Goal: Task Accomplishment & Management: Use online tool/utility

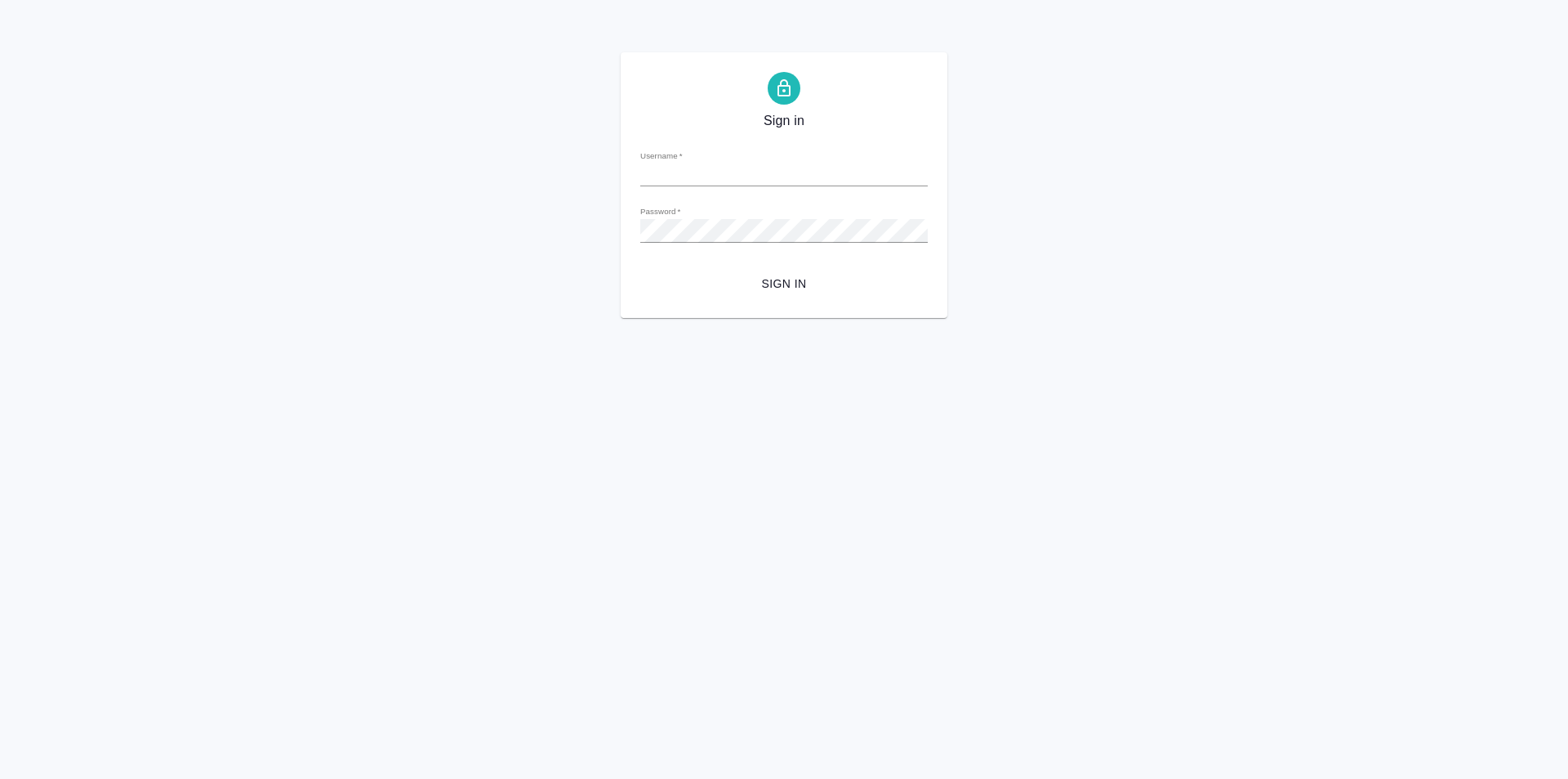
type input "l.kozinets@awatera.com"
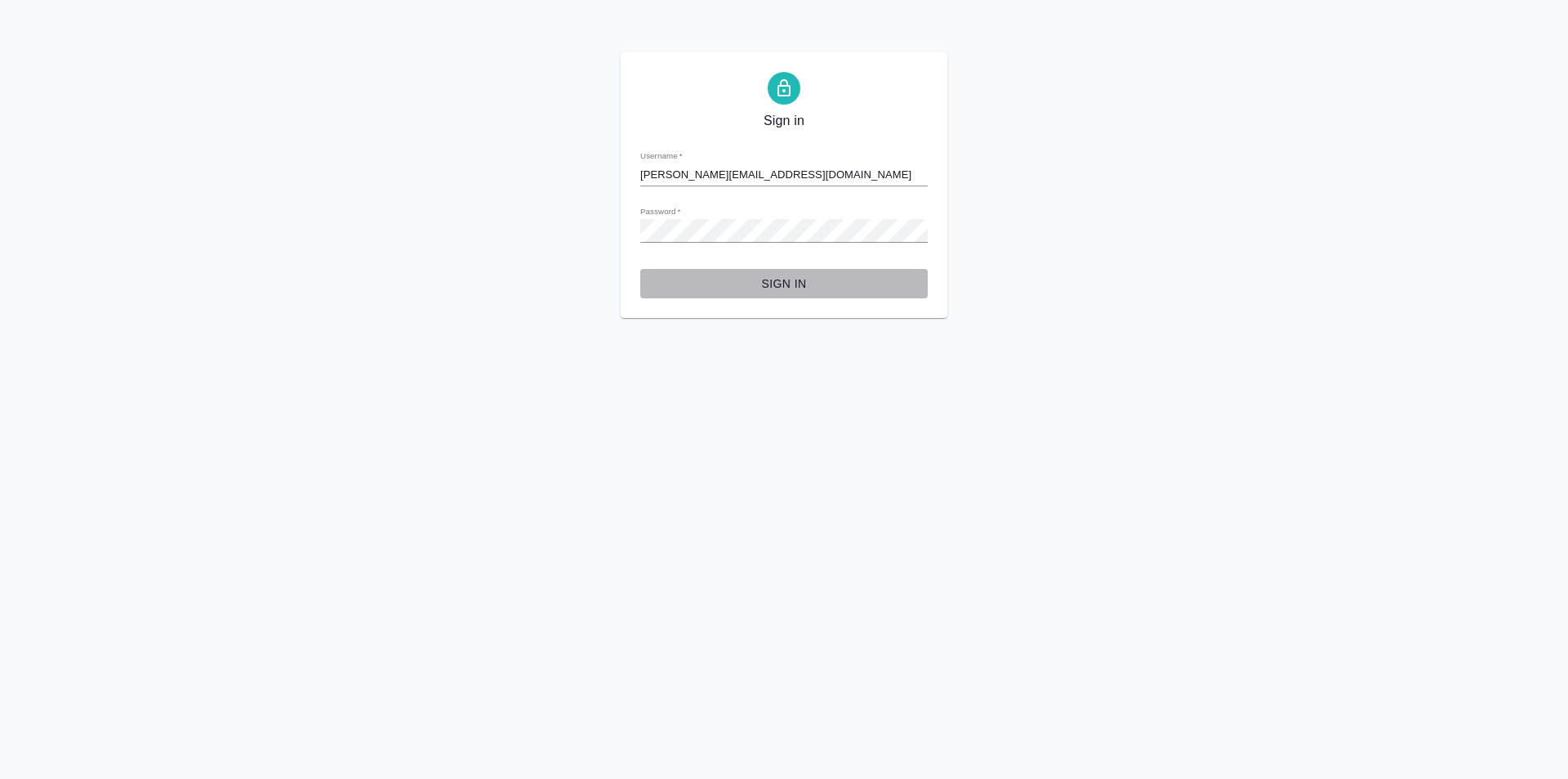
click at [766, 275] on span "Sign in" at bounding box center [784, 284] width 261 height 21
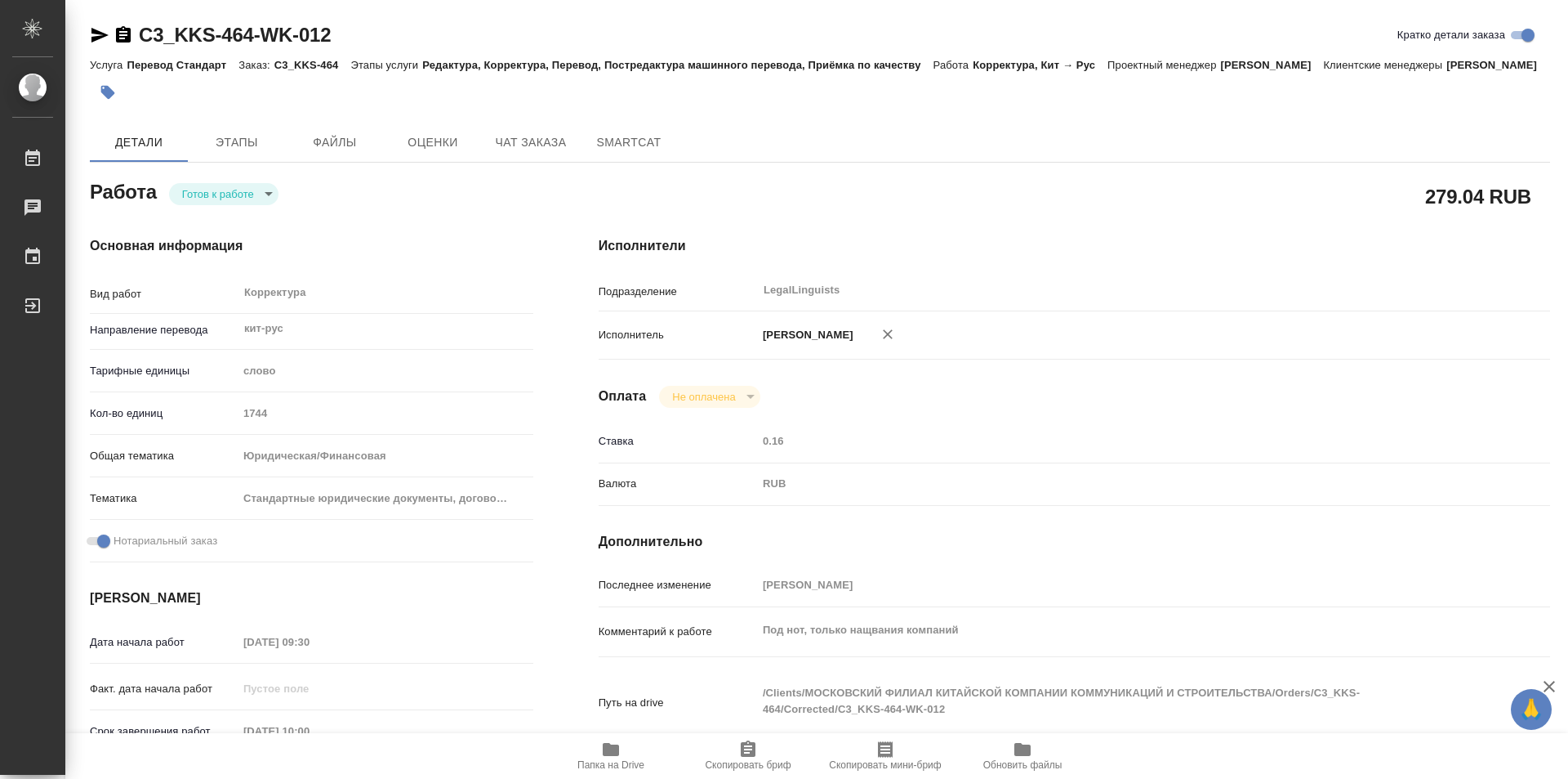
type textarea "x"
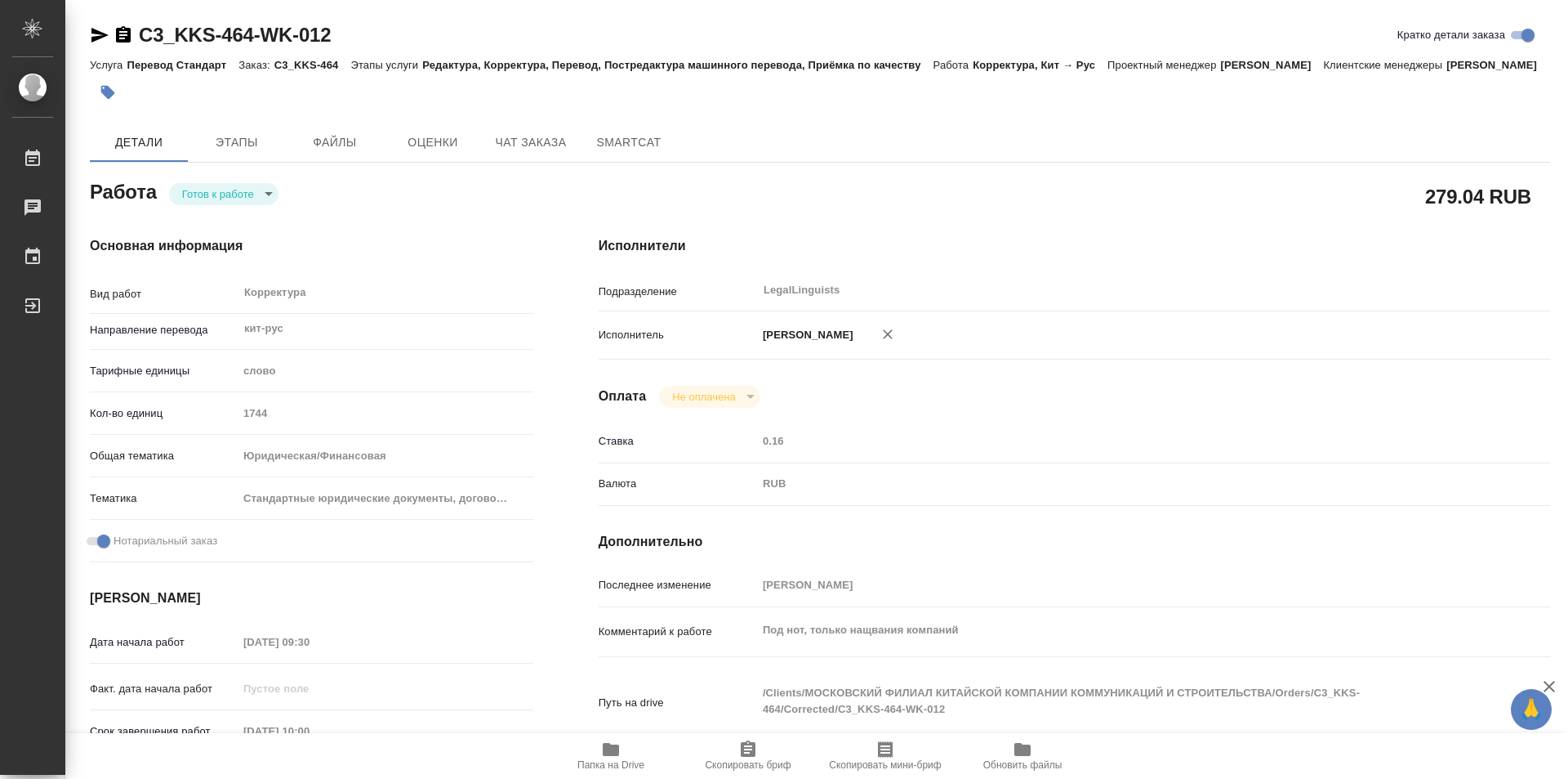
type textarea "x"
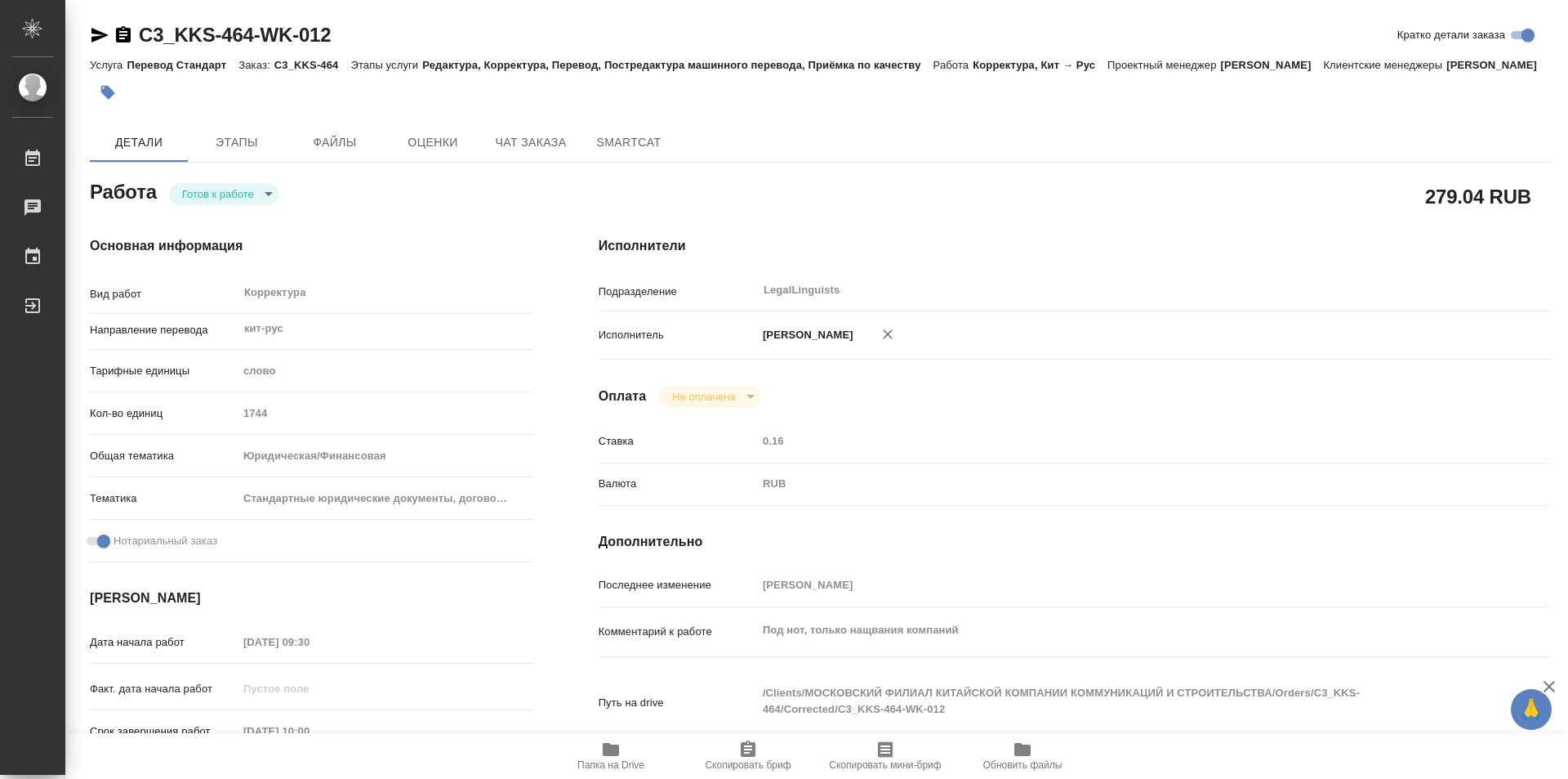
type textarea "x"
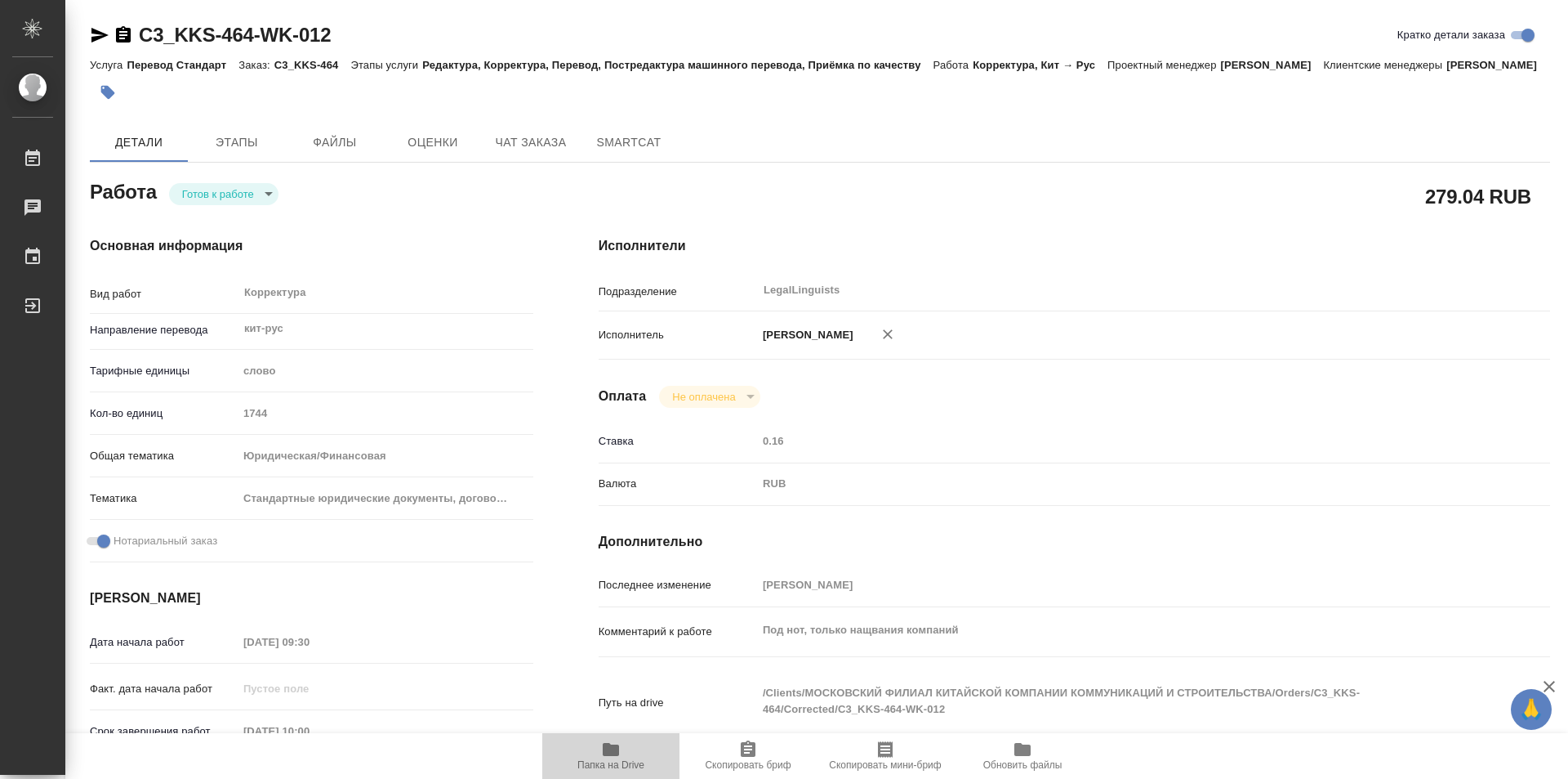
click at [611, 740] on icon "button" at bounding box center [611, 749] width 20 height 20
type textarea "x"
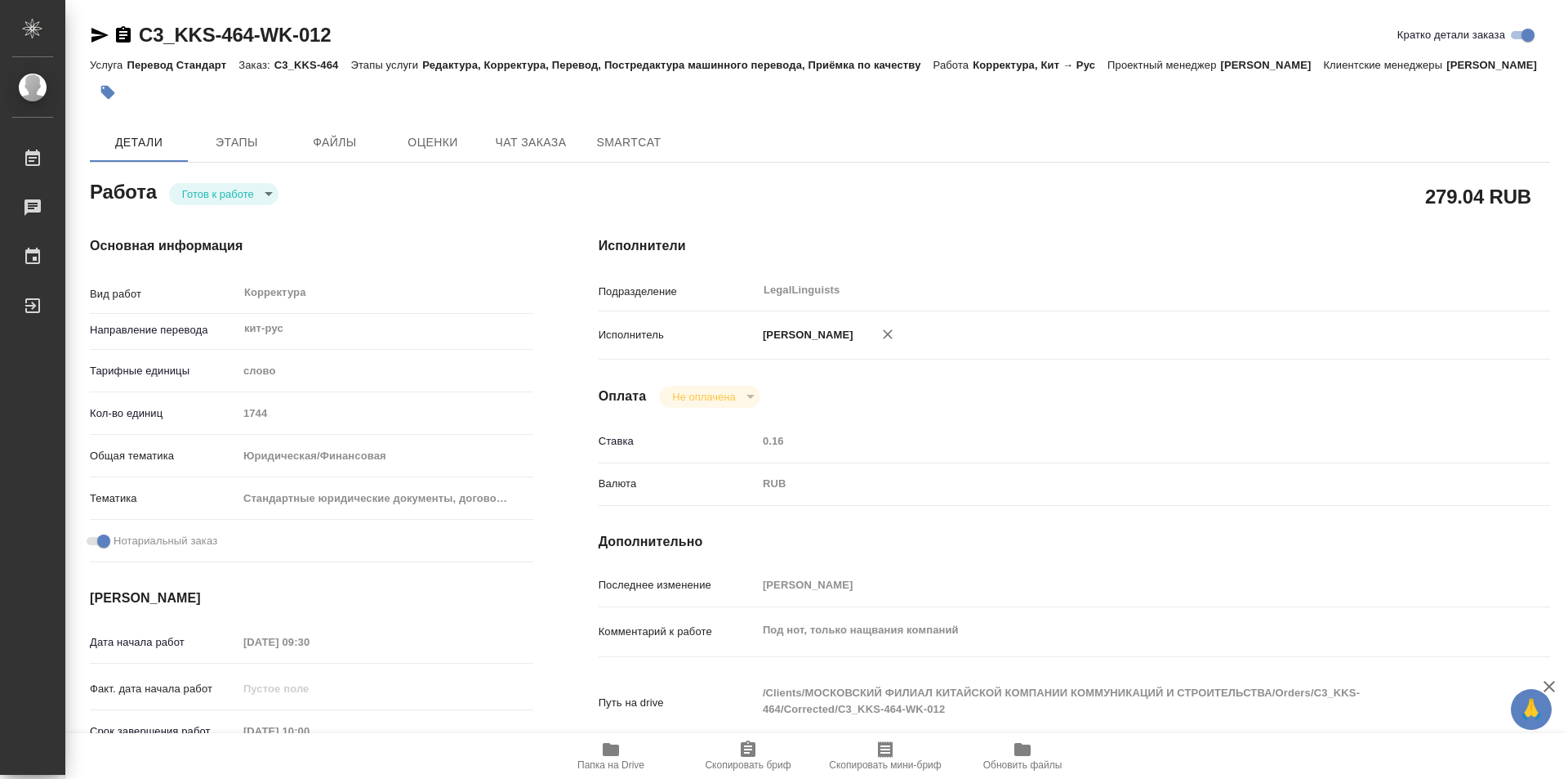
type textarea "x"
click at [266, 219] on body "🙏 .cls-1 fill:#fff; AWATERA Kozinets Larisa Работы 0 Чаты График Выйти C3_KKS-4…" at bounding box center [784, 390] width 1568 height 779
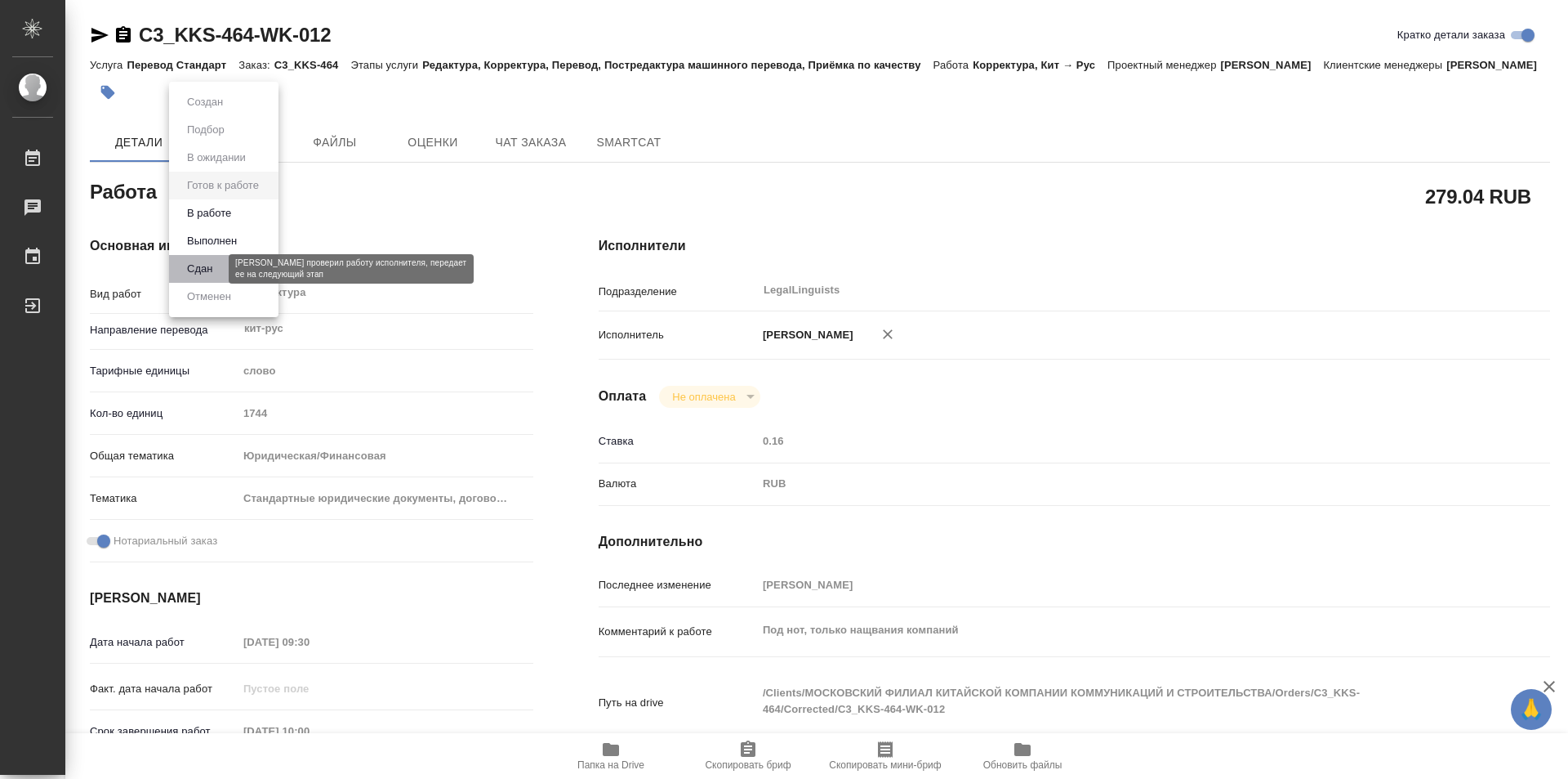
click at [205, 270] on button "Сдан" at bounding box center [199, 269] width 35 height 18
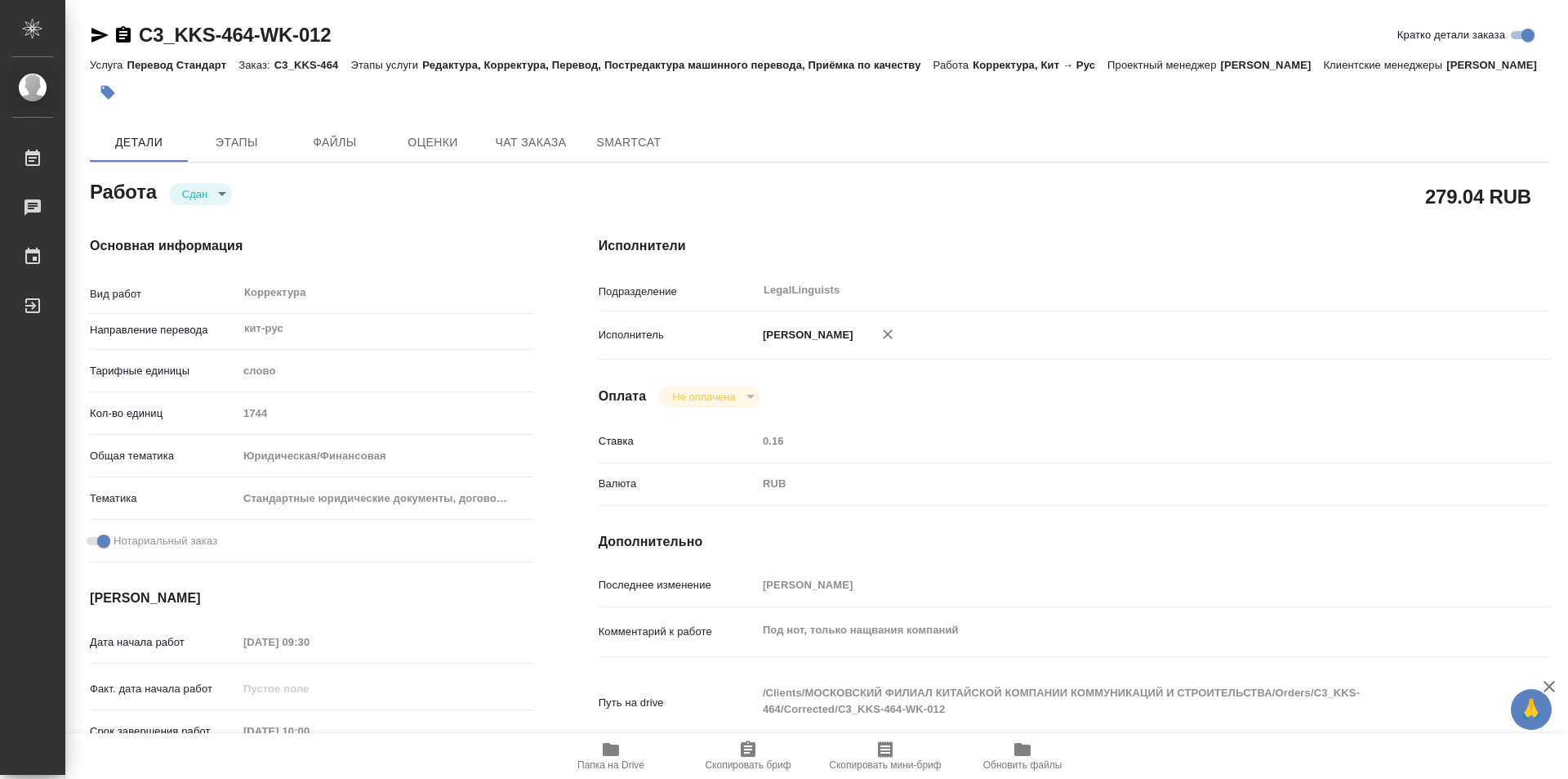
type textarea "x"
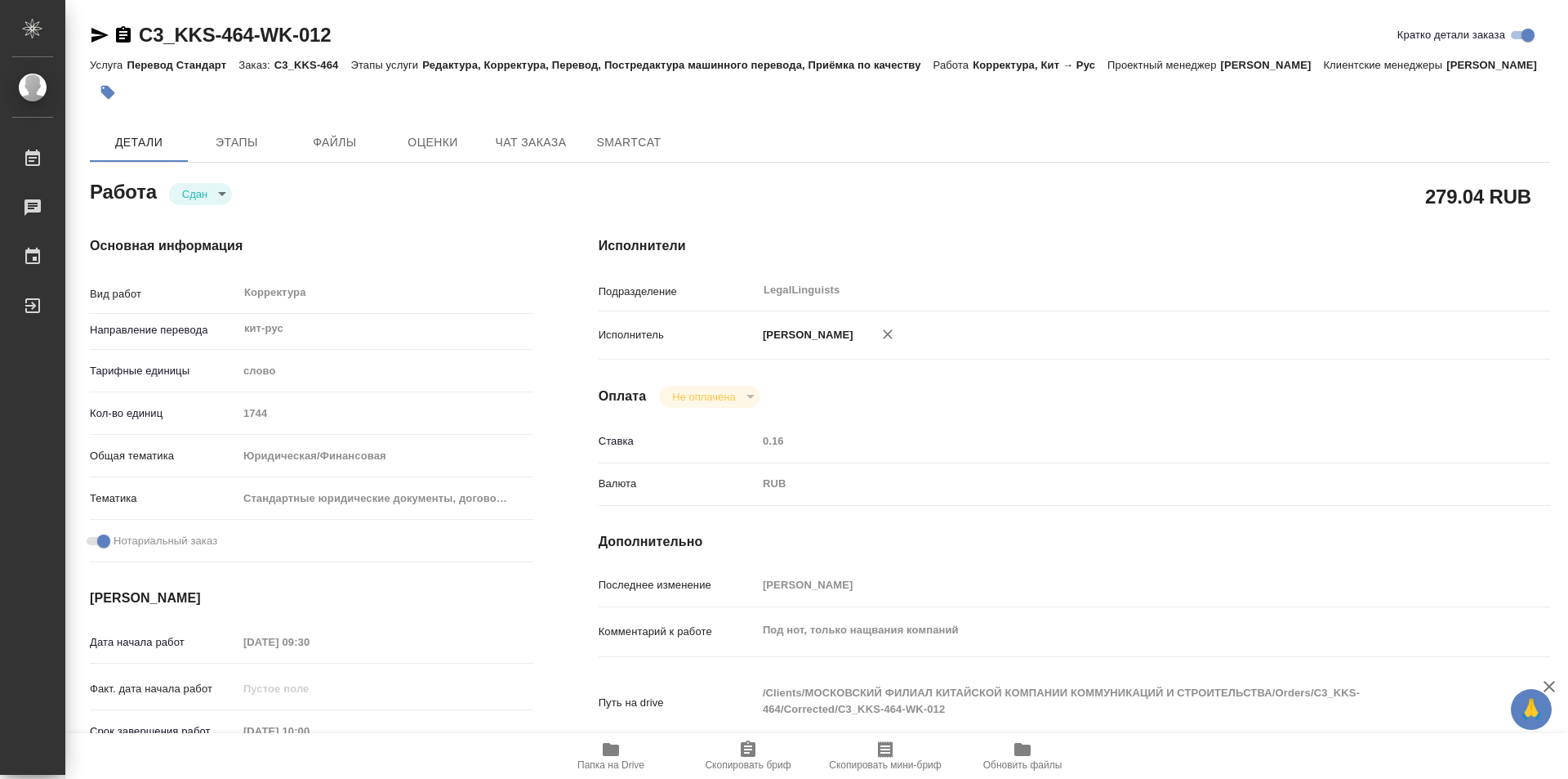
type textarea "x"
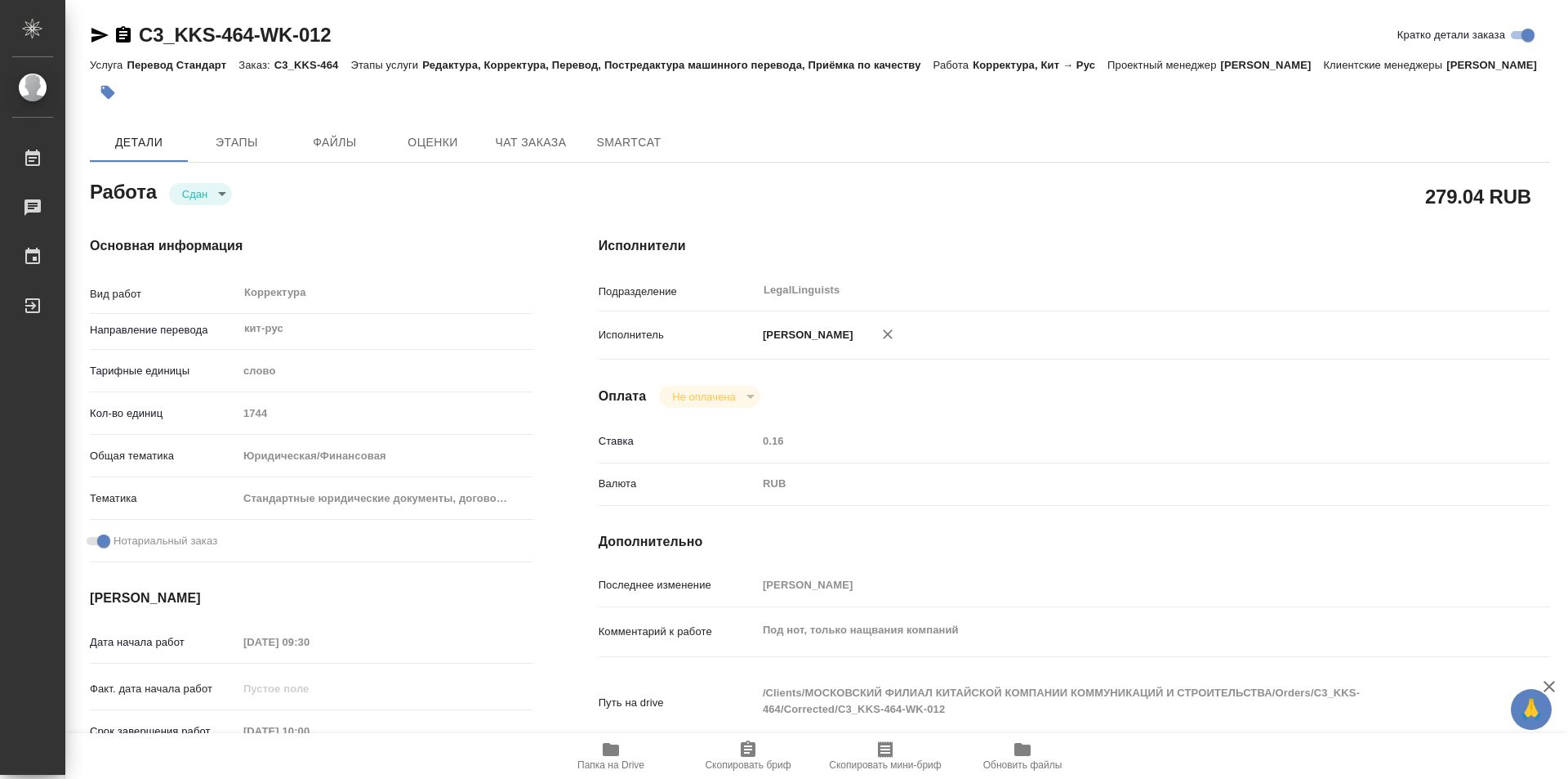
type textarea "x"
